Goal: Information Seeking & Learning: Learn about a topic

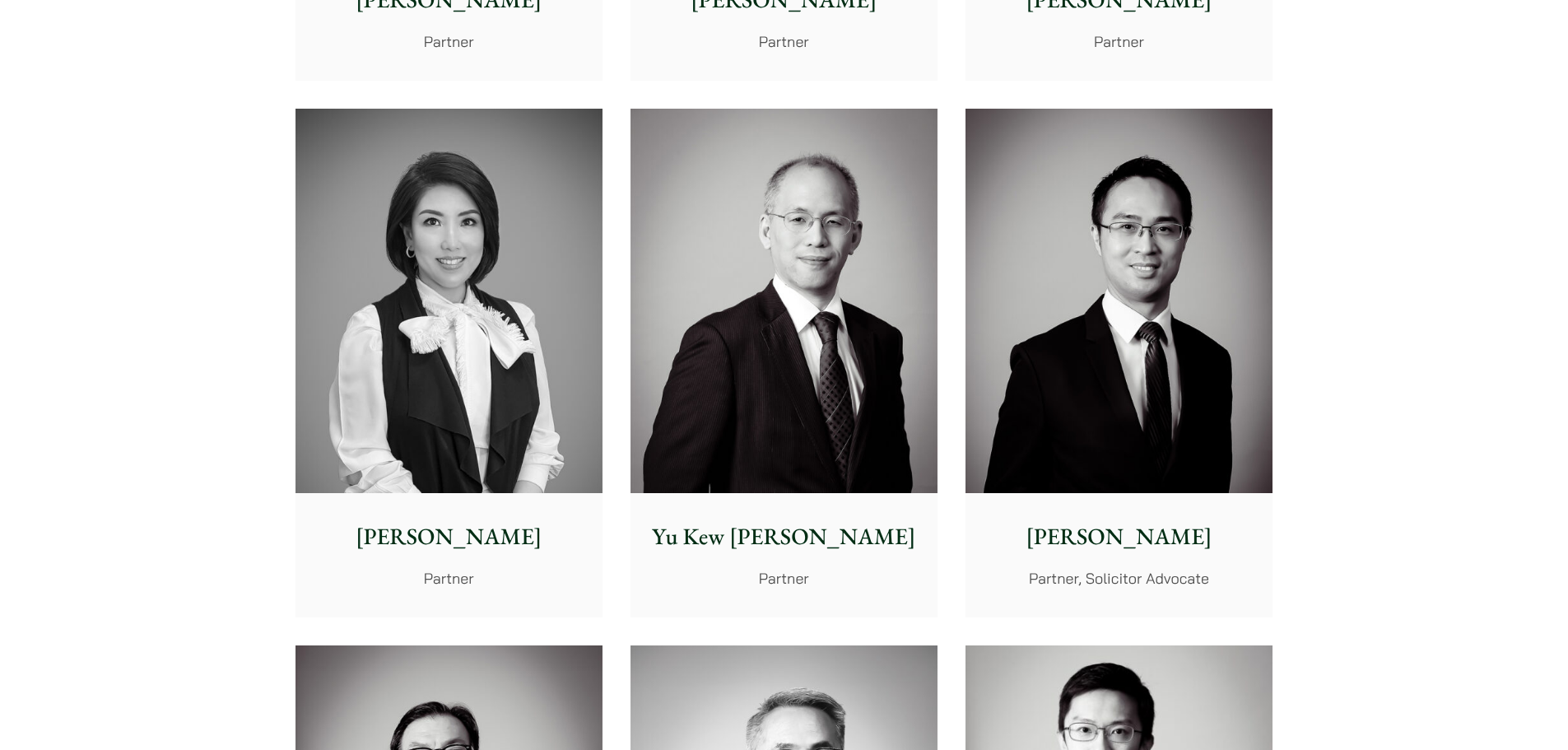
scroll to position [1153, 0]
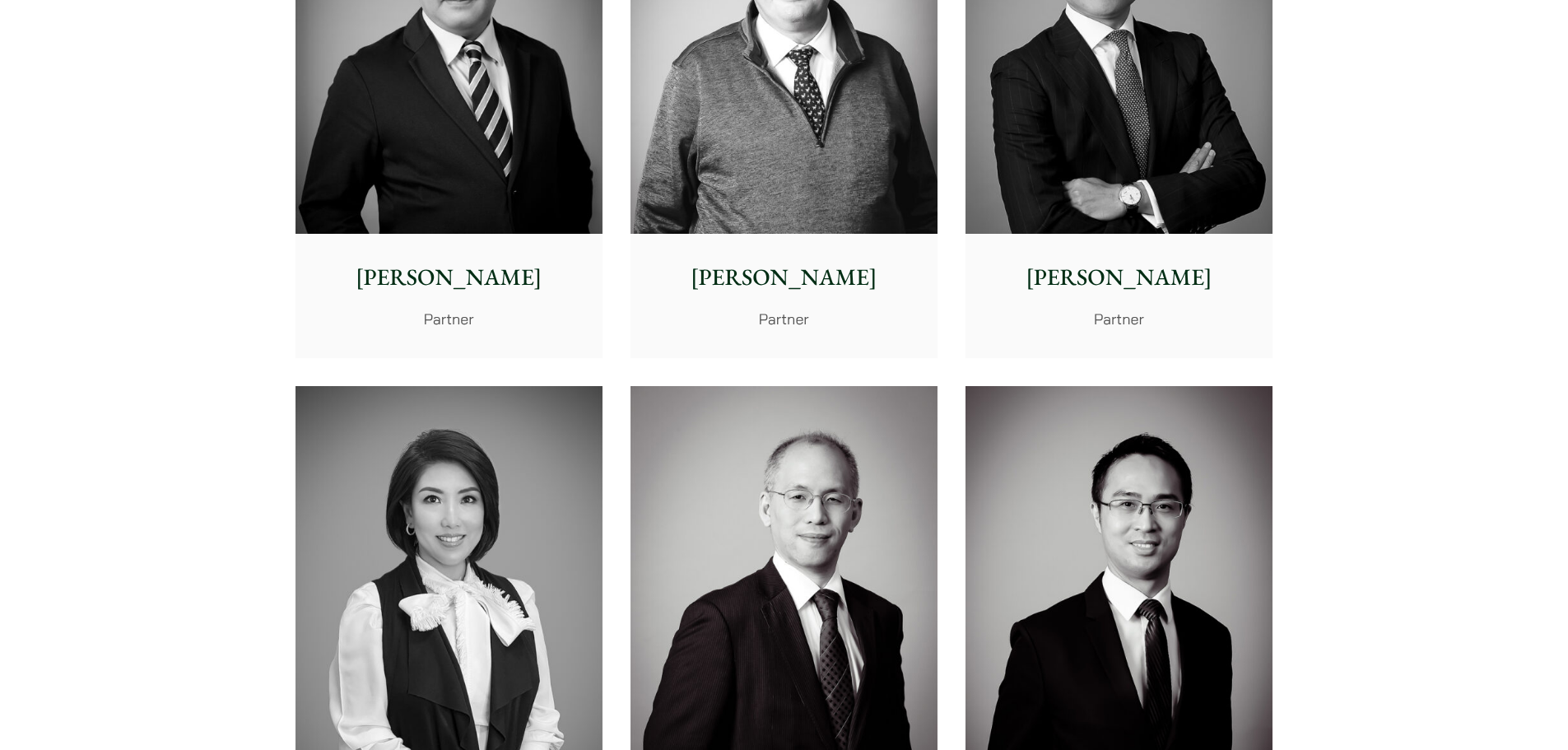
click at [1071, 159] on img at bounding box center [1119, 42] width 307 height 384
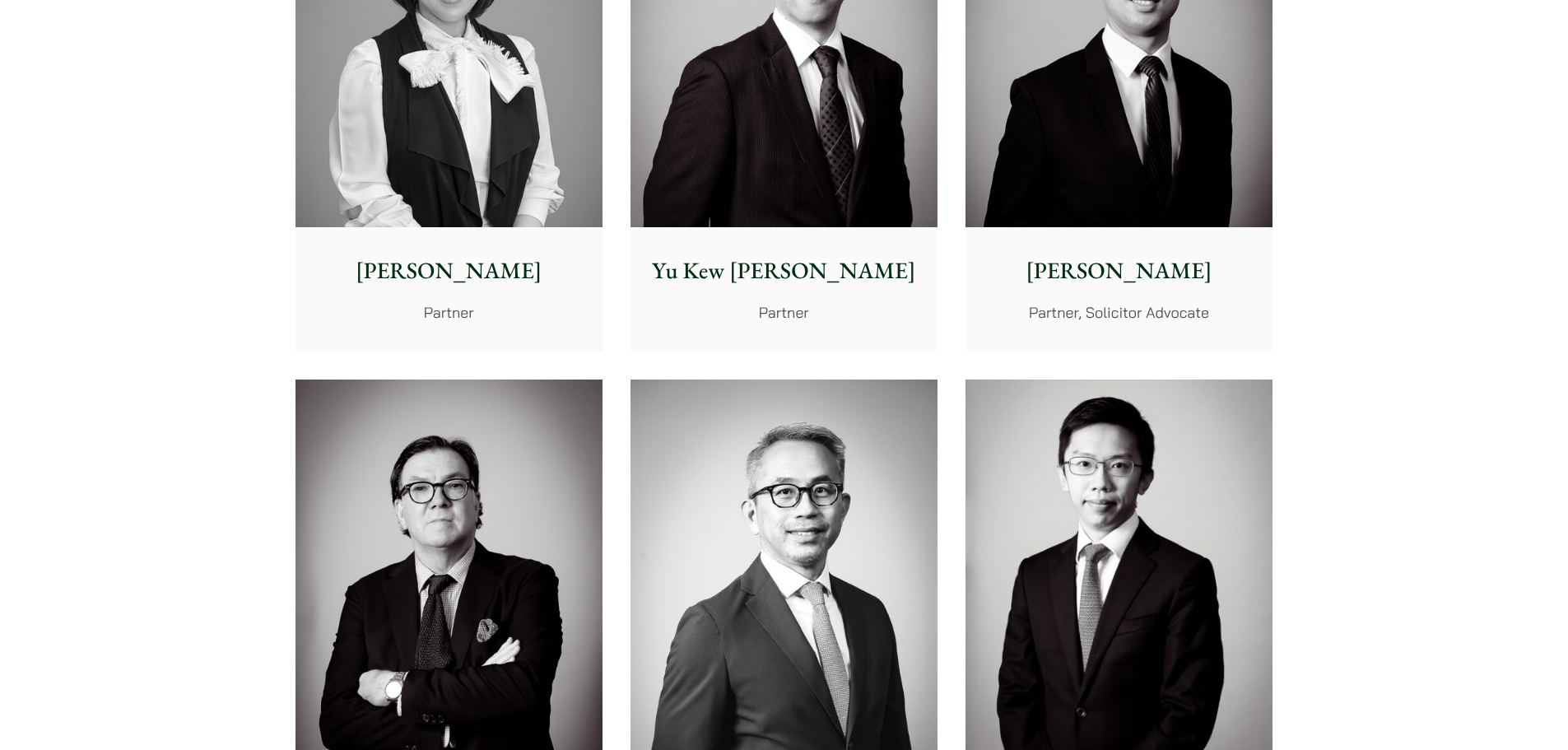
scroll to position [2077, 0]
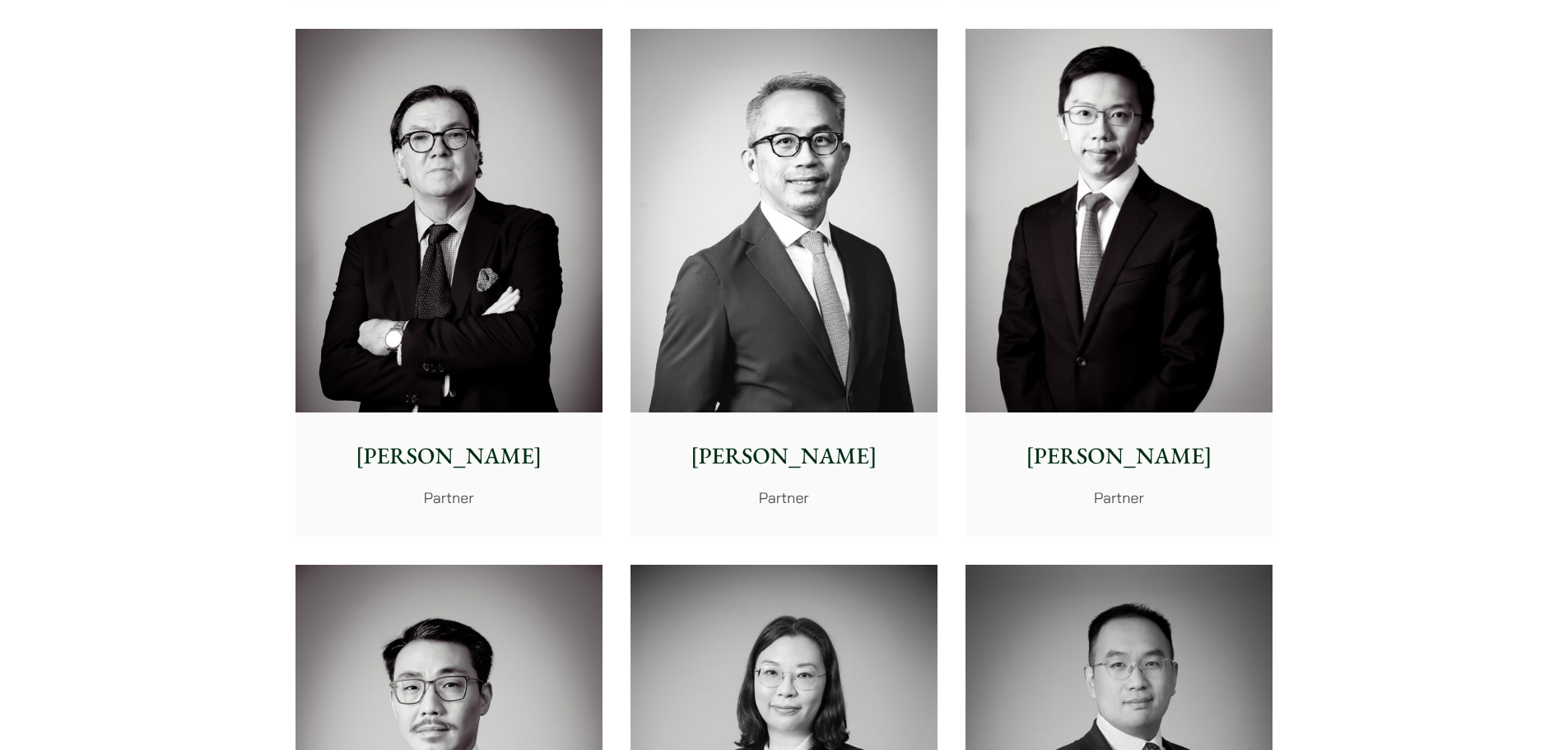
drag, startPoint x: 153, startPoint y: 235, endPoint x: 164, endPoint y: 256, distance: 23.7
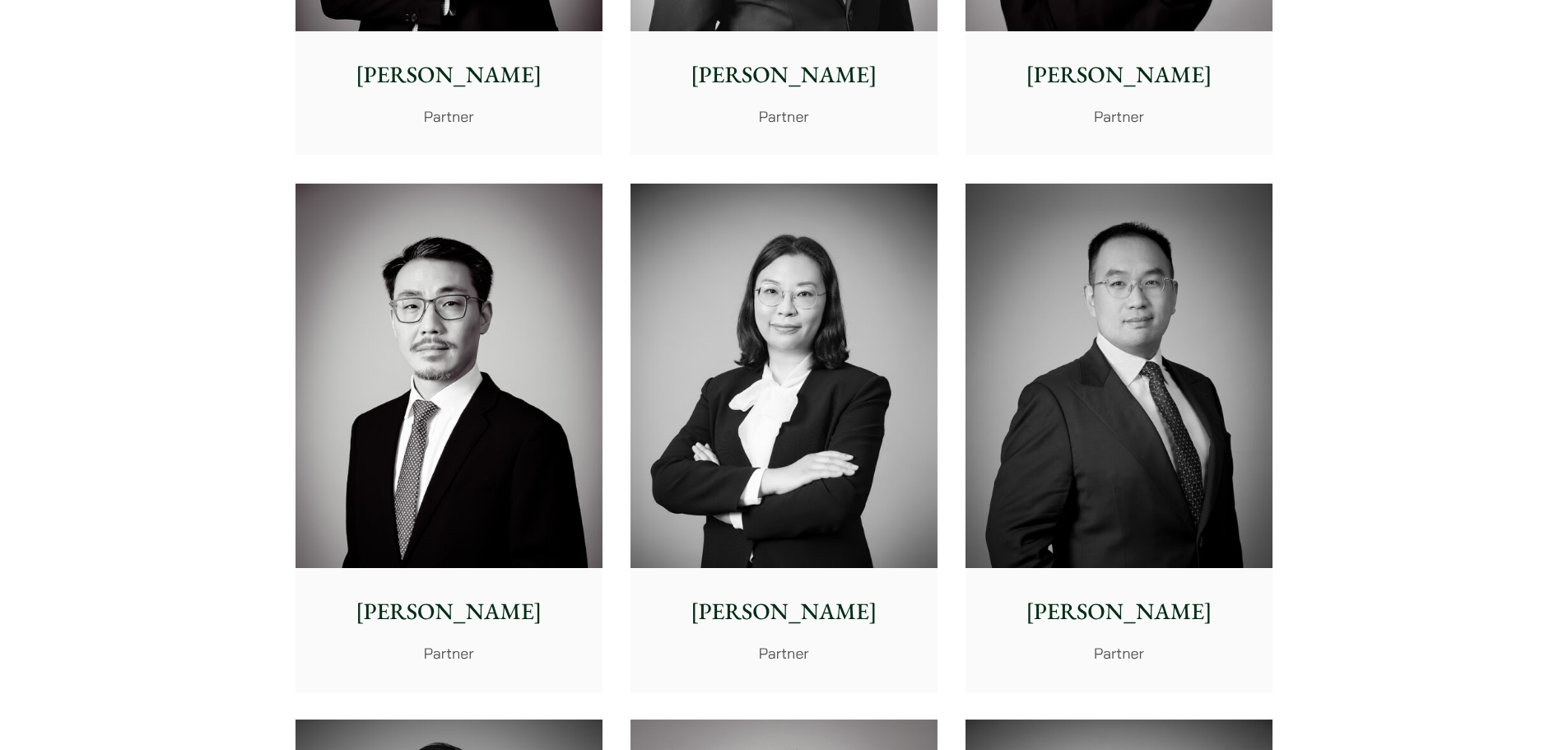
drag, startPoint x: 193, startPoint y: 169, endPoint x: 207, endPoint y: 264, distance: 96.0
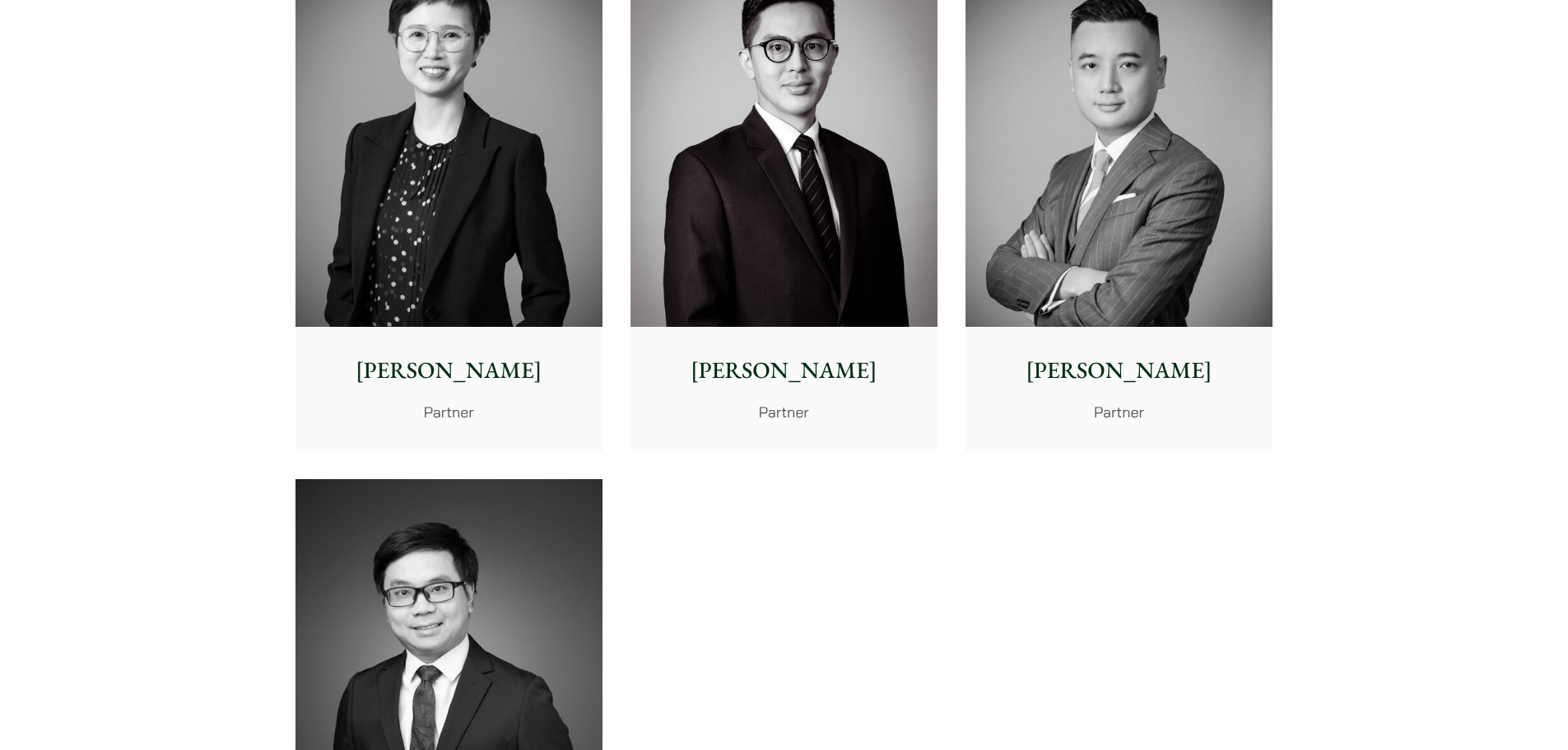
scroll to position [3521, 0]
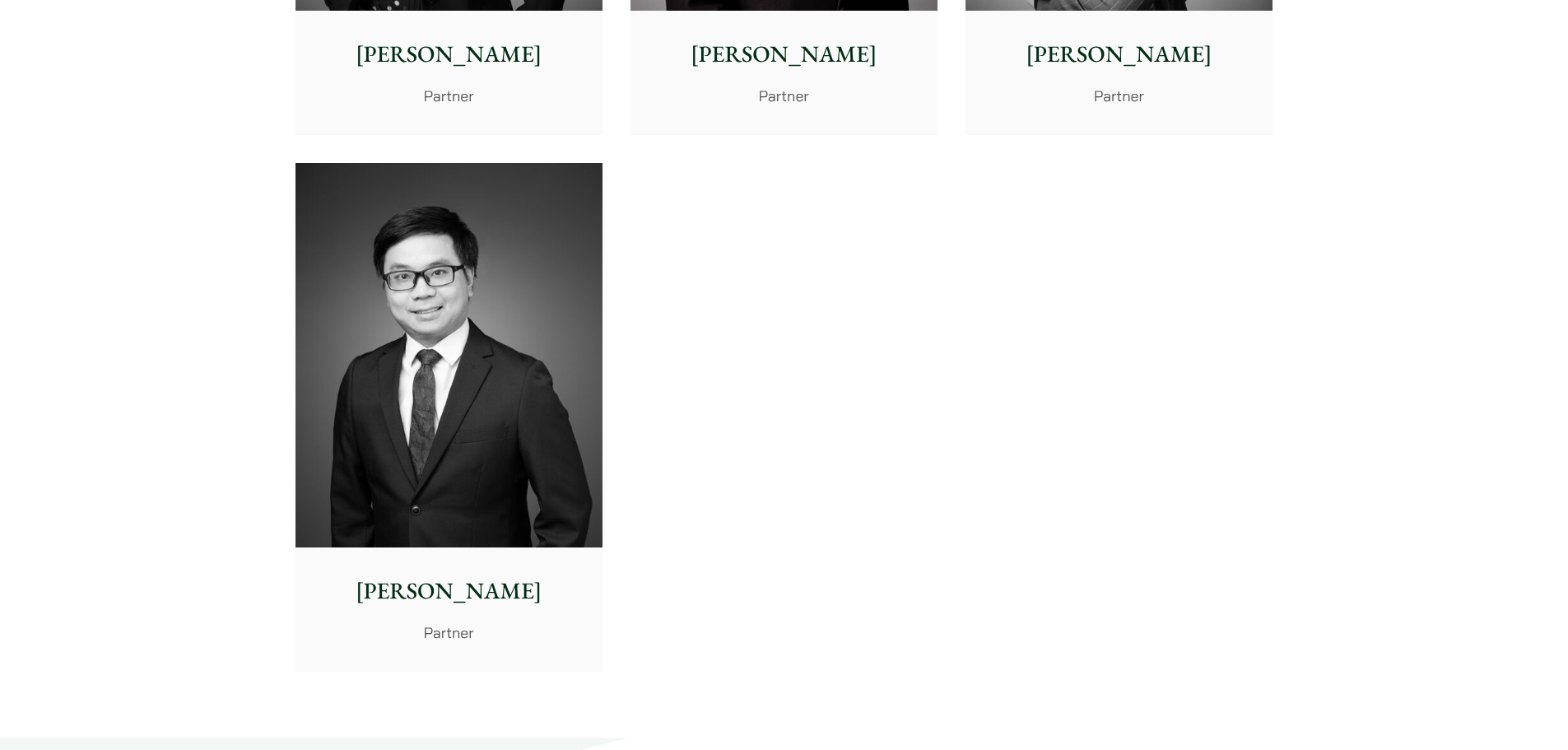
click at [370, 280] on img at bounding box center [449, 355] width 307 height 384
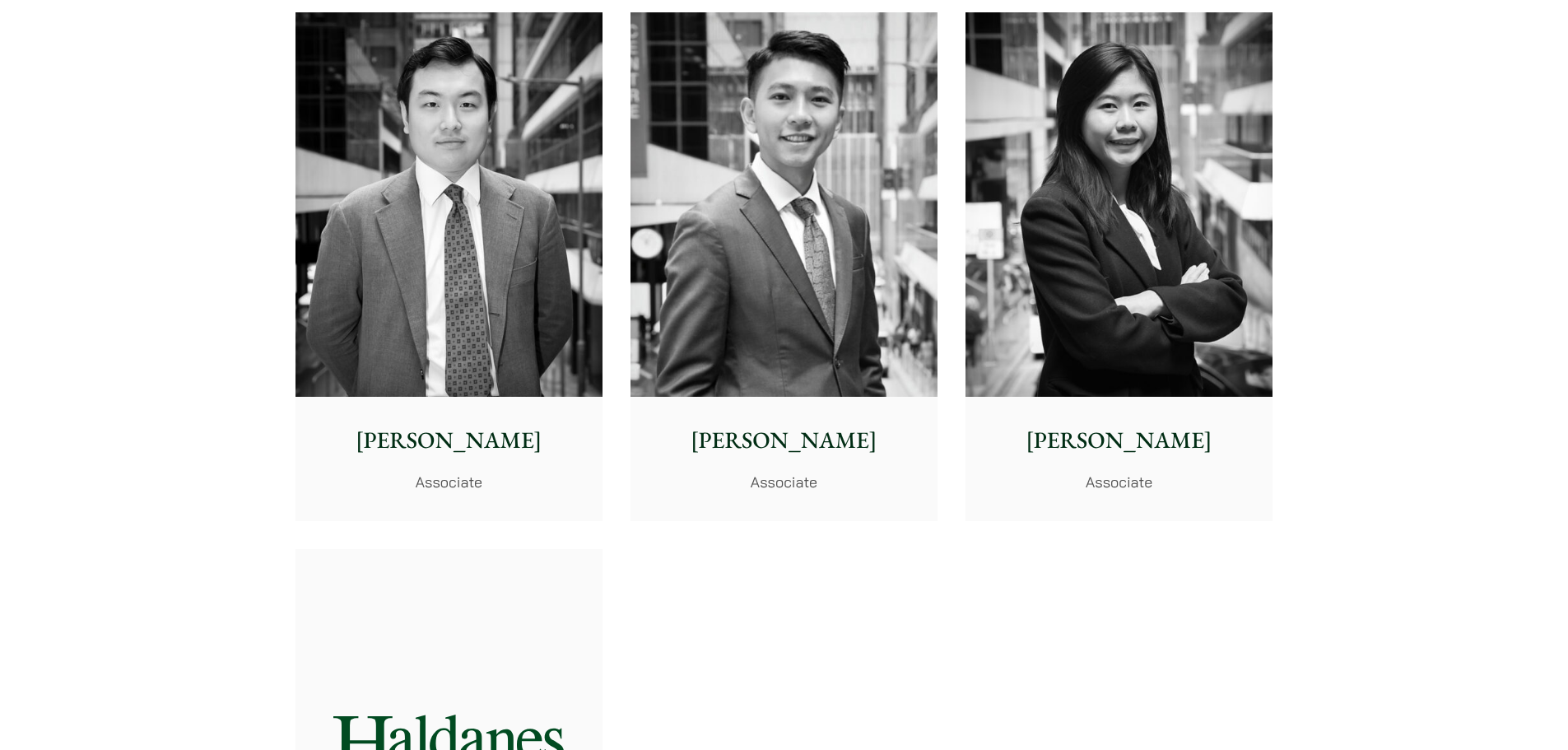
scroll to position [6238, 0]
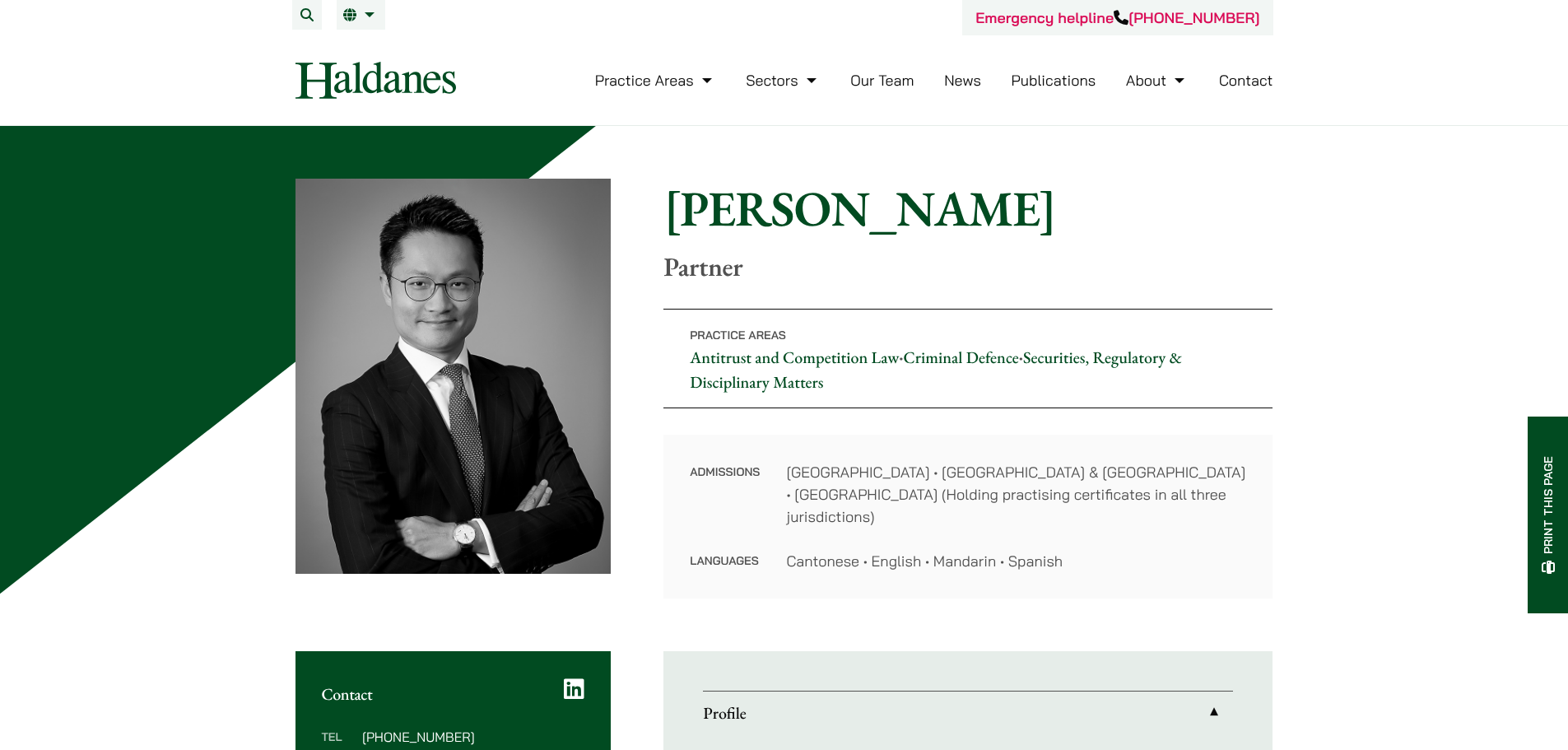
drag, startPoint x: 1356, startPoint y: 486, endPoint x: 1328, endPoint y: 43, distance: 443.9
